Goal: Task Accomplishment & Management: Manage account settings

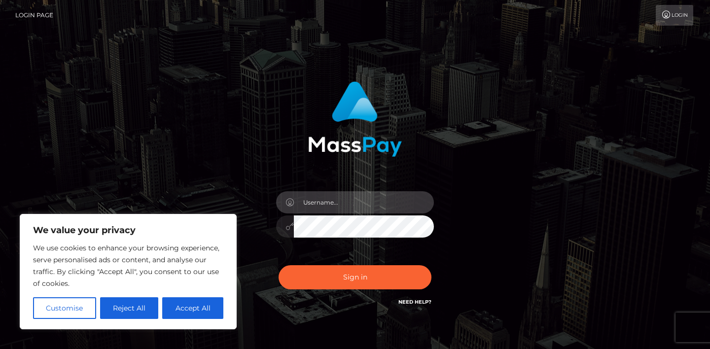
click at [371, 206] on input "text" at bounding box center [364, 202] width 140 height 22
type input "[EMAIL_ADDRESS][DOMAIN_NAME]"
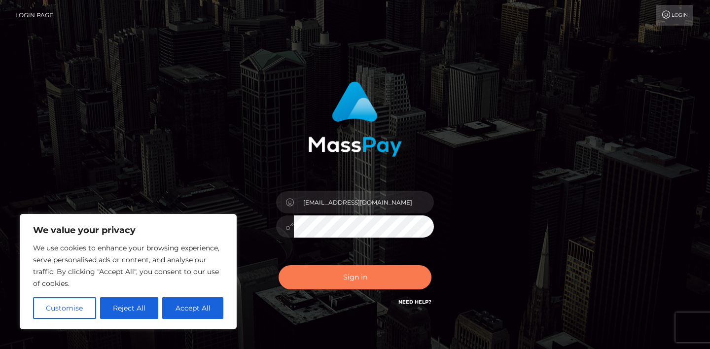
click at [398, 274] on button "Sign in" at bounding box center [355, 277] width 153 height 24
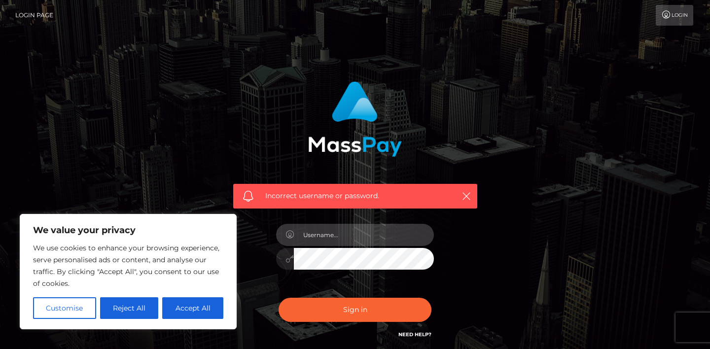
click at [361, 236] on input "text" at bounding box center [364, 235] width 140 height 22
type input "[EMAIL_ADDRESS][DOMAIN_NAME]"
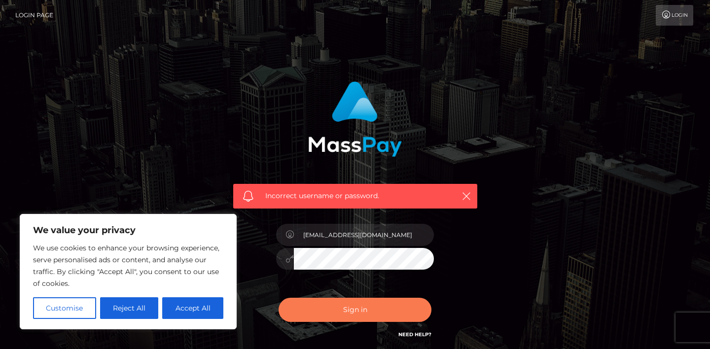
click at [385, 304] on button "Sign in" at bounding box center [355, 310] width 153 height 24
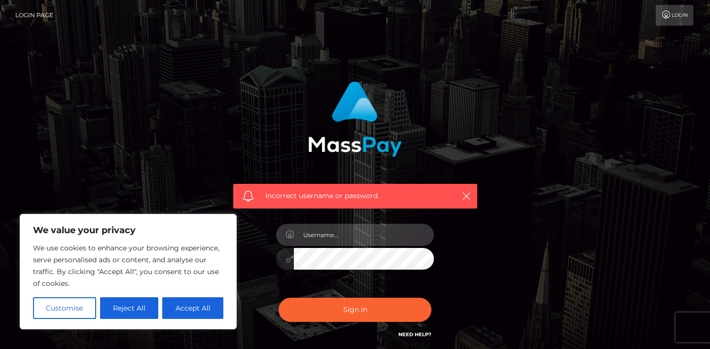
click at [357, 230] on input "text" at bounding box center [364, 235] width 140 height 22
type input "[EMAIL_ADDRESS][DOMAIN_NAME]"
click at [392, 240] on input "[EMAIL_ADDRESS][DOMAIN_NAME]" at bounding box center [364, 235] width 140 height 22
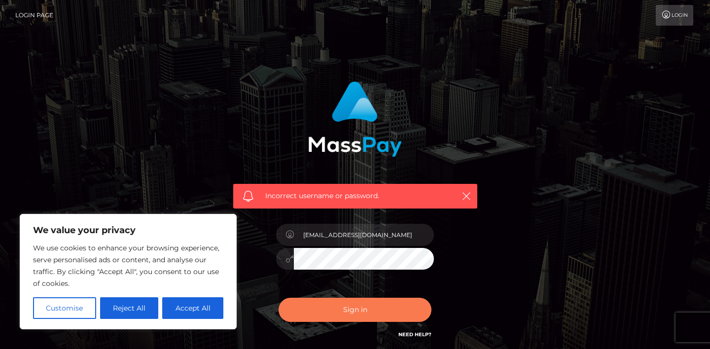
click at [382, 318] on button "Sign in" at bounding box center [355, 310] width 153 height 24
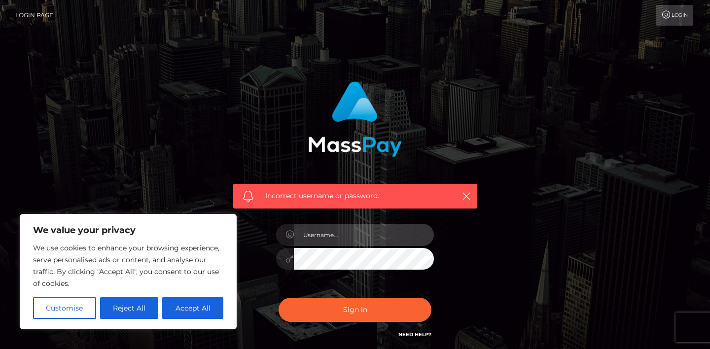
click at [377, 229] on input "text" at bounding box center [364, 235] width 140 height 22
type input "[EMAIL_ADDRESS][DOMAIN_NAME]"
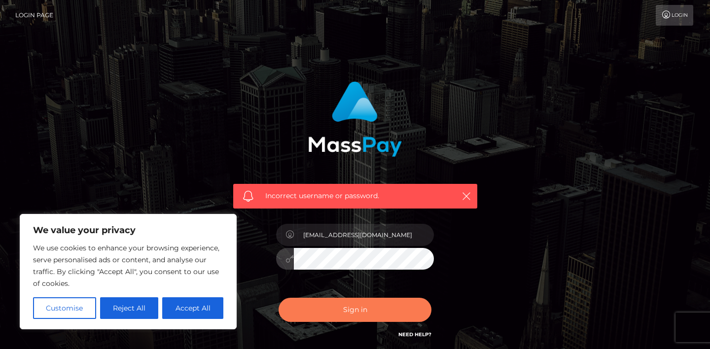
click at [388, 310] on button "Sign in" at bounding box center [355, 310] width 153 height 24
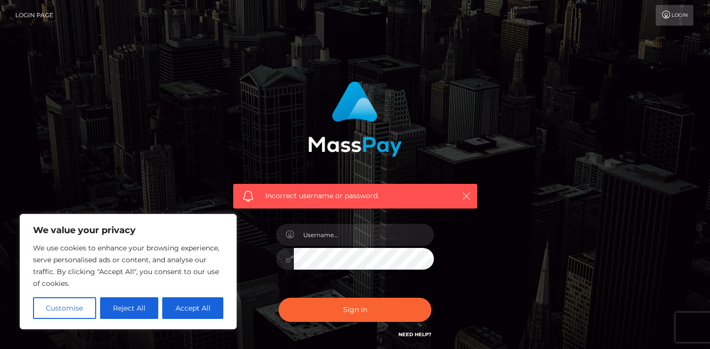
click at [464, 194] on icon "button" at bounding box center [467, 196] width 10 height 10
click at [690, 9] on link "Login" at bounding box center [674, 15] width 37 height 21
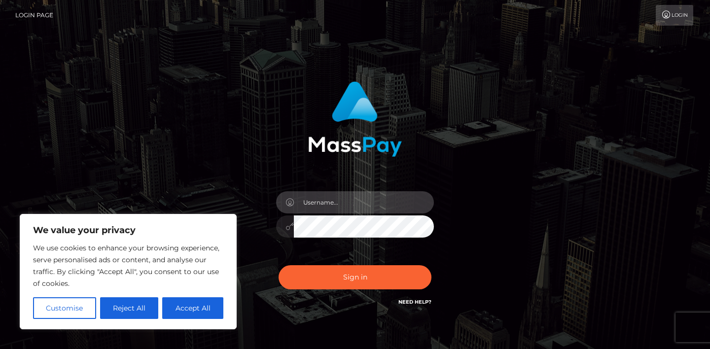
click at [367, 206] on input "text" at bounding box center [364, 202] width 140 height 22
type input "ambieambs271@gmail.com"
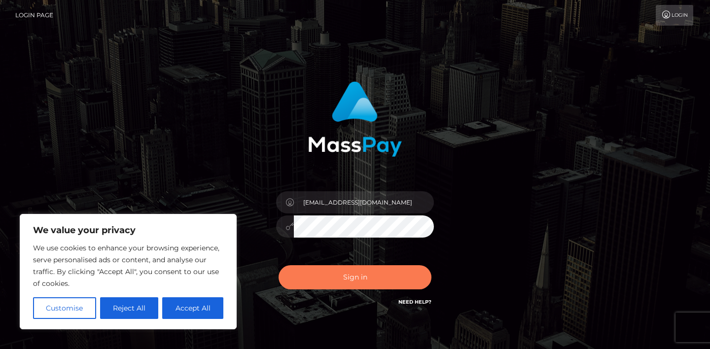
click at [408, 282] on button "Sign in" at bounding box center [355, 277] width 153 height 24
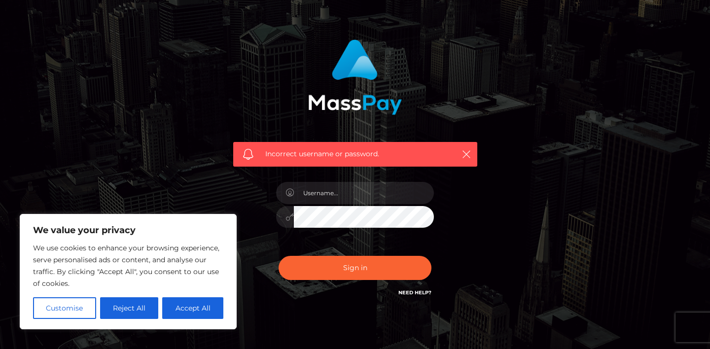
scroll to position [49, 0]
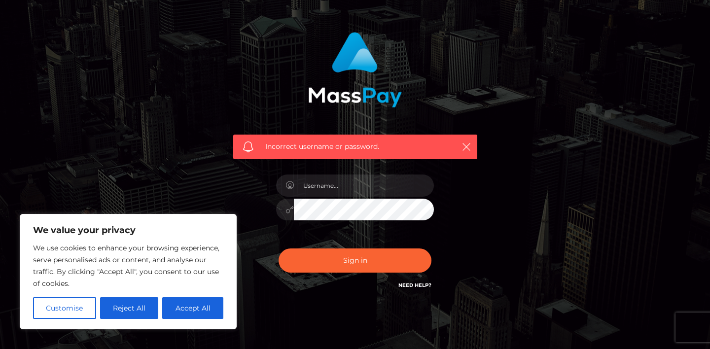
click at [401, 286] on link "Need Help?" at bounding box center [415, 285] width 33 height 6
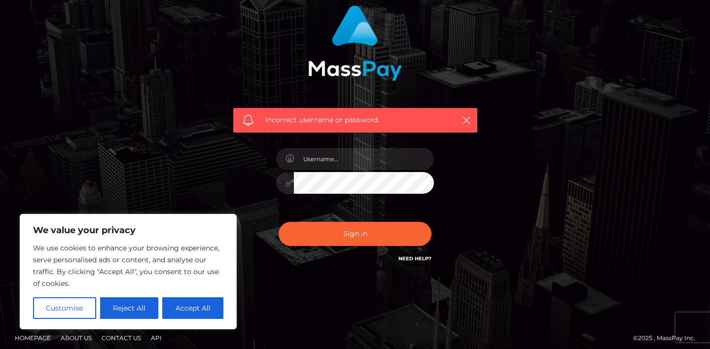
scroll to position [82, 0]
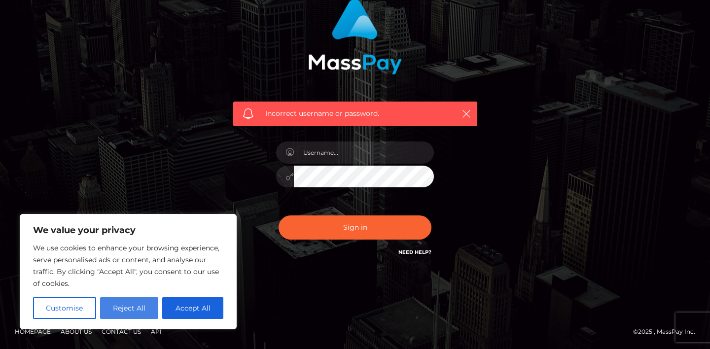
click at [141, 302] on button "Reject All" at bounding box center [129, 309] width 59 height 22
